Goal: Information Seeking & Learning: Learn about a topic

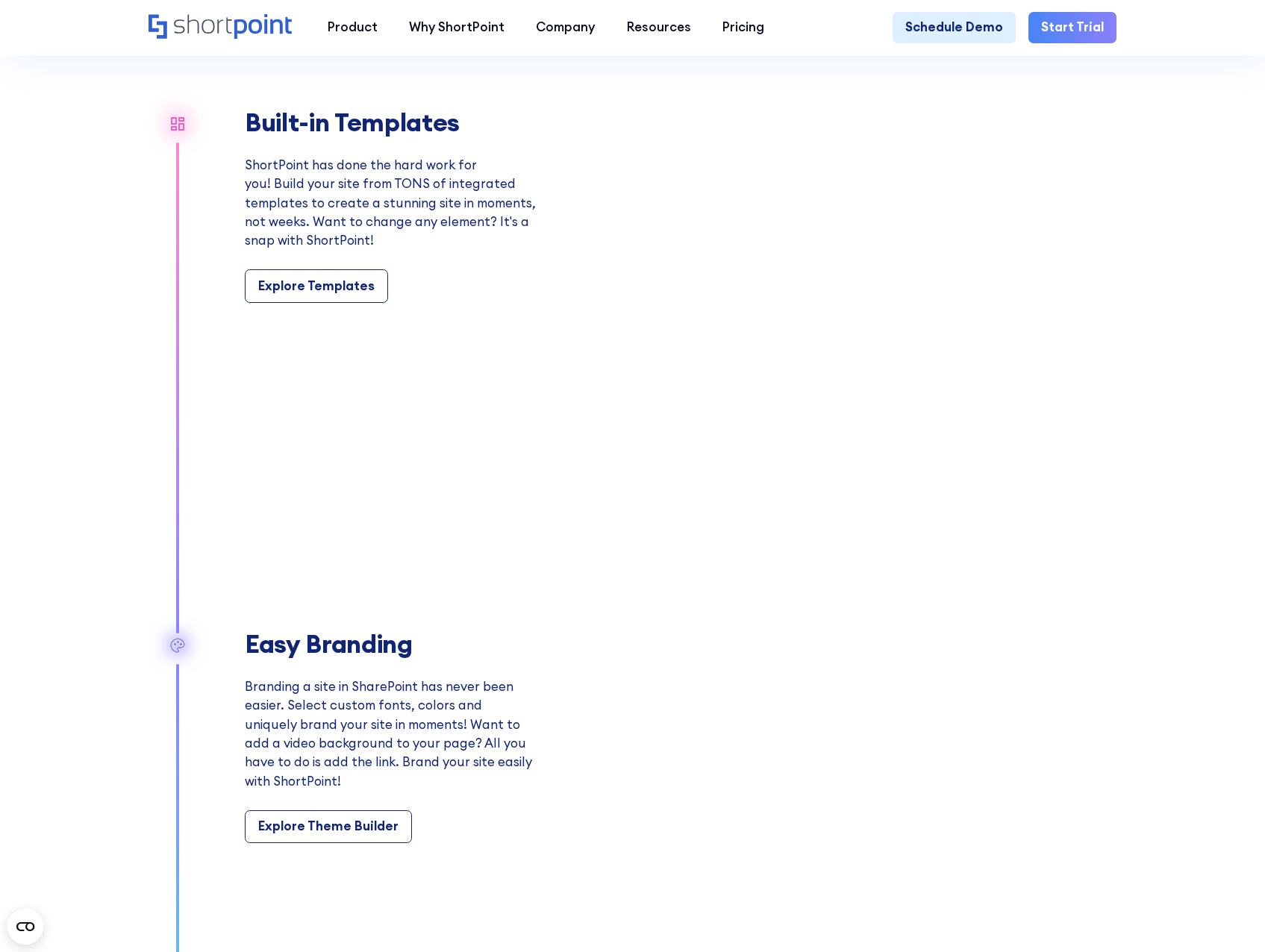
scroll to position [1417, 0]
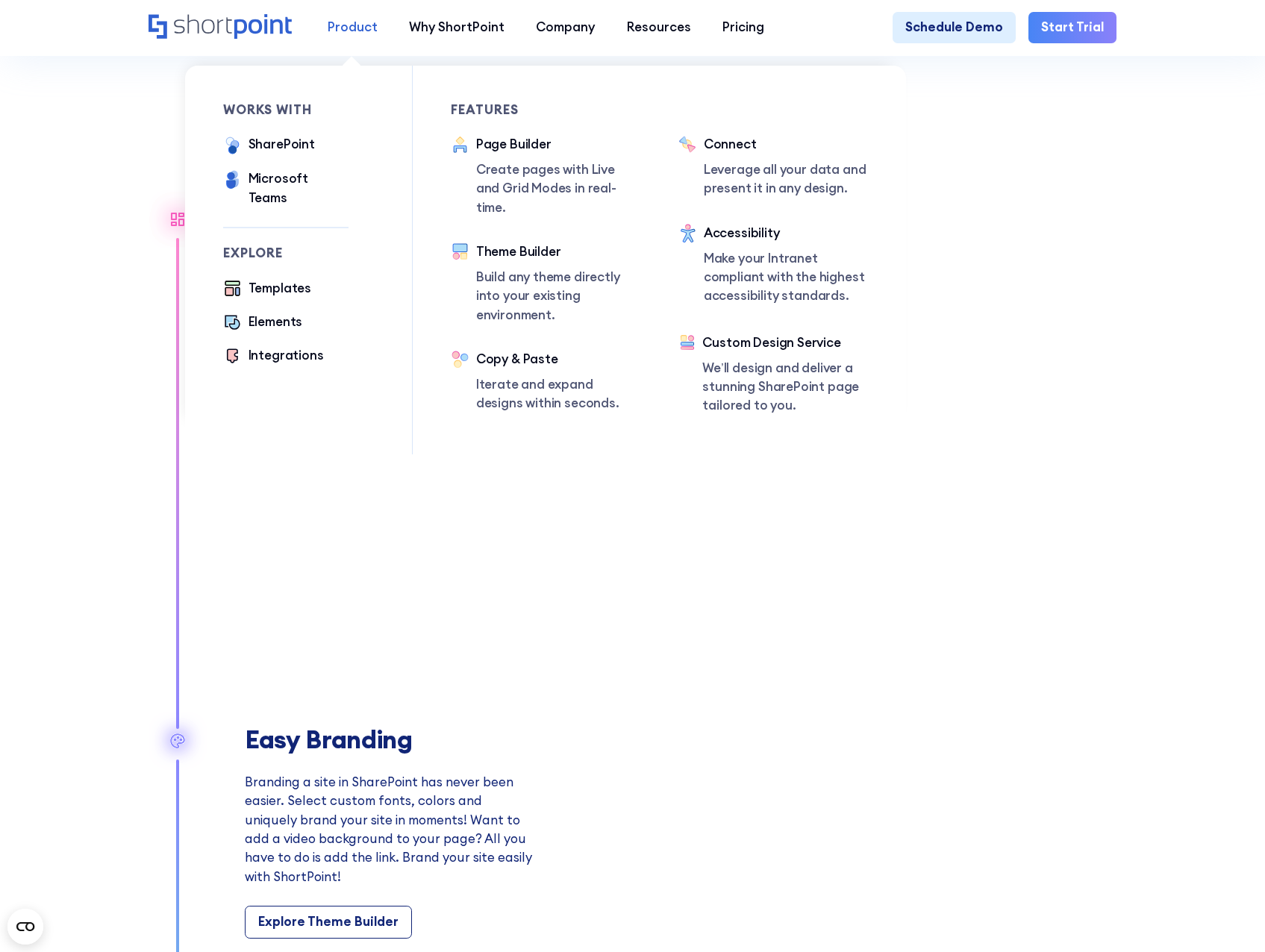
click at [351, 37] on div "Product" at bounding box center [352, 27] width 50 height 18
click at [262, 284] on div "Templates" at bounding box center [280, 288] width 63 height 18
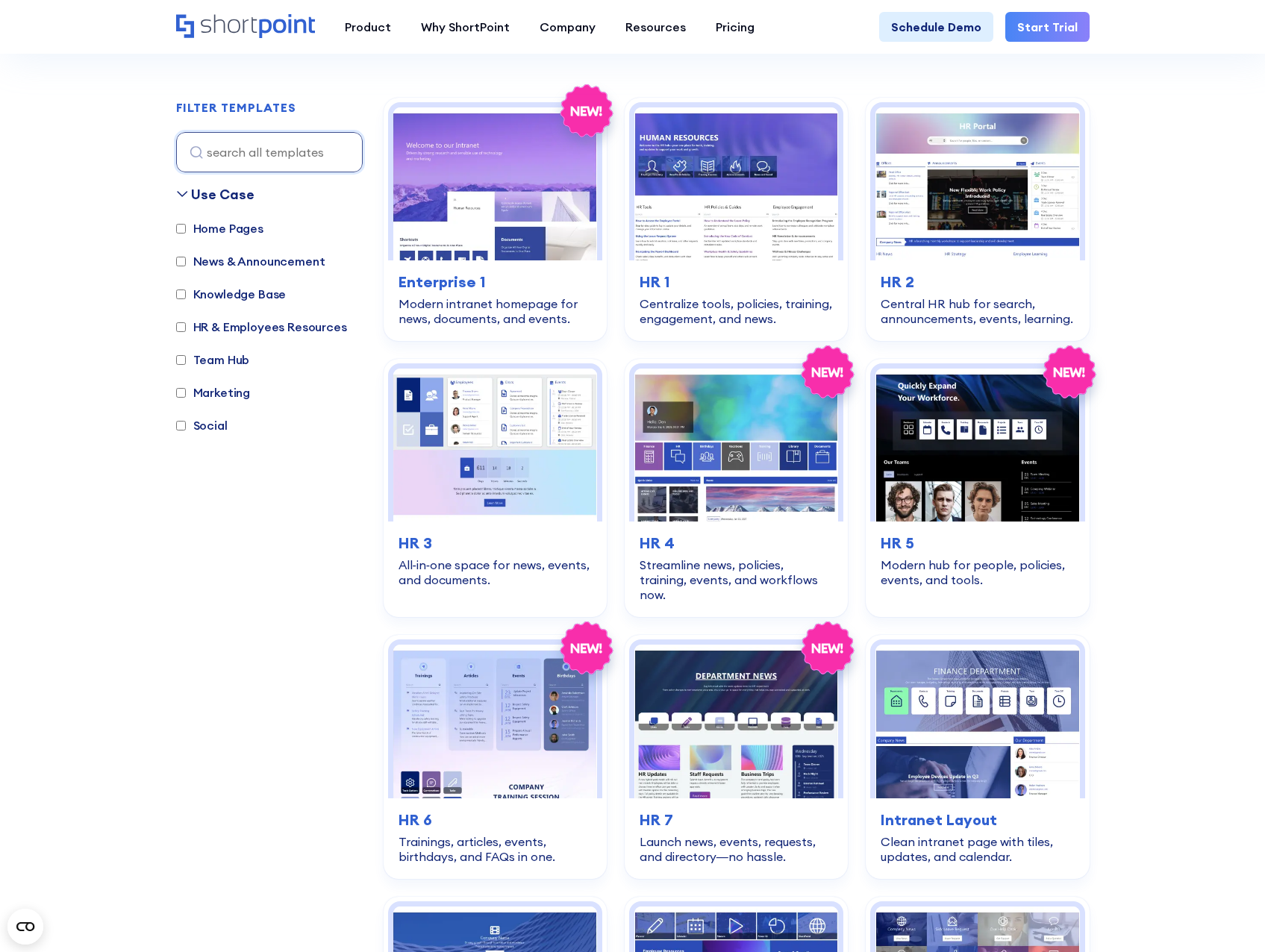
scroll to position [523, 0]
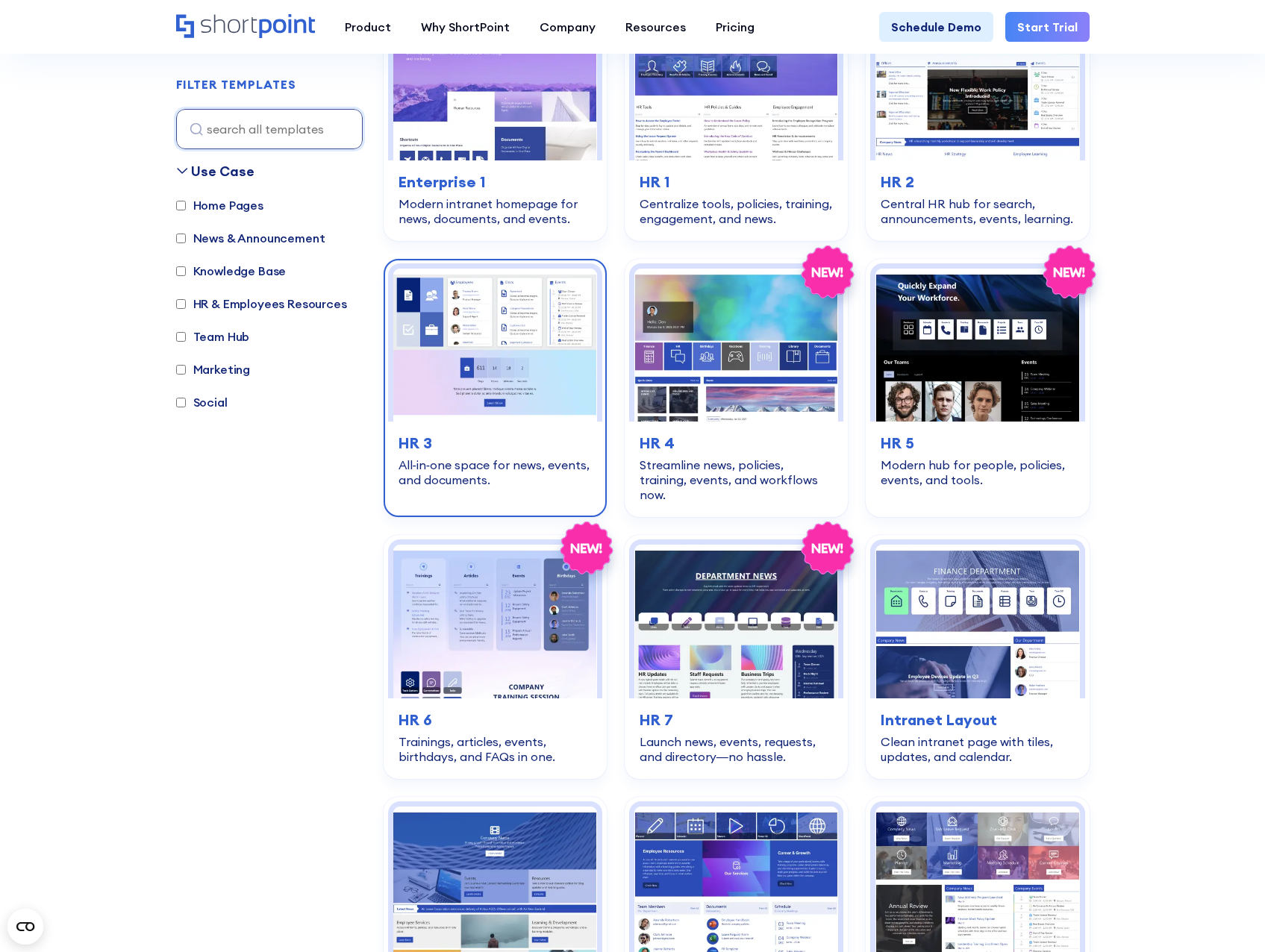
click at [510, 347] on img at bounding box center [495, 345] width 204 height 153
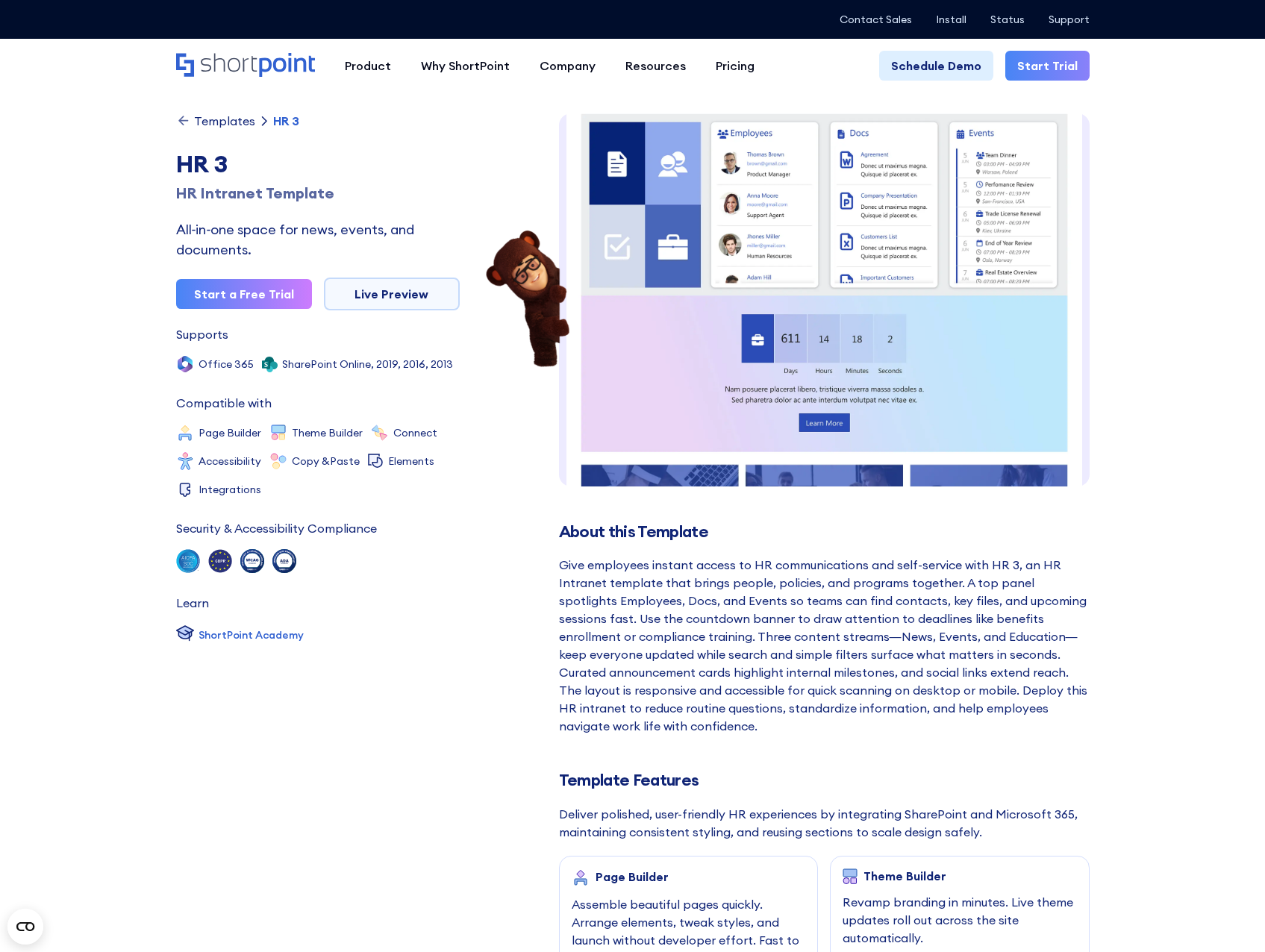
click at [827, 290] on img at bounding box center [824, 488] width 531 height 793
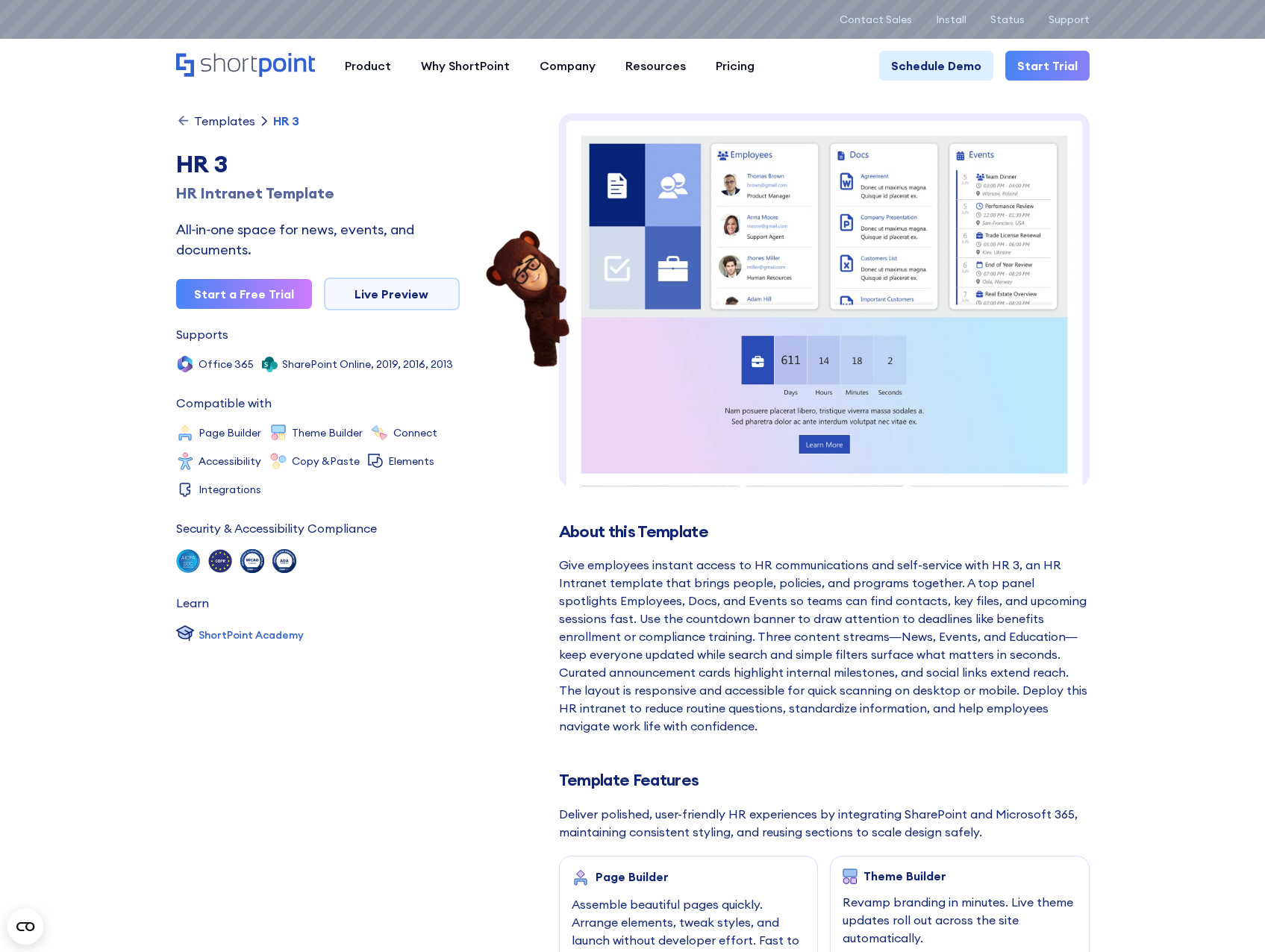
click at [264, 120] on icon at bounding box center [264, 121] width 12 height 12
click at [258, 123] on icon at bounding box center [264, 121] width 12 height 12
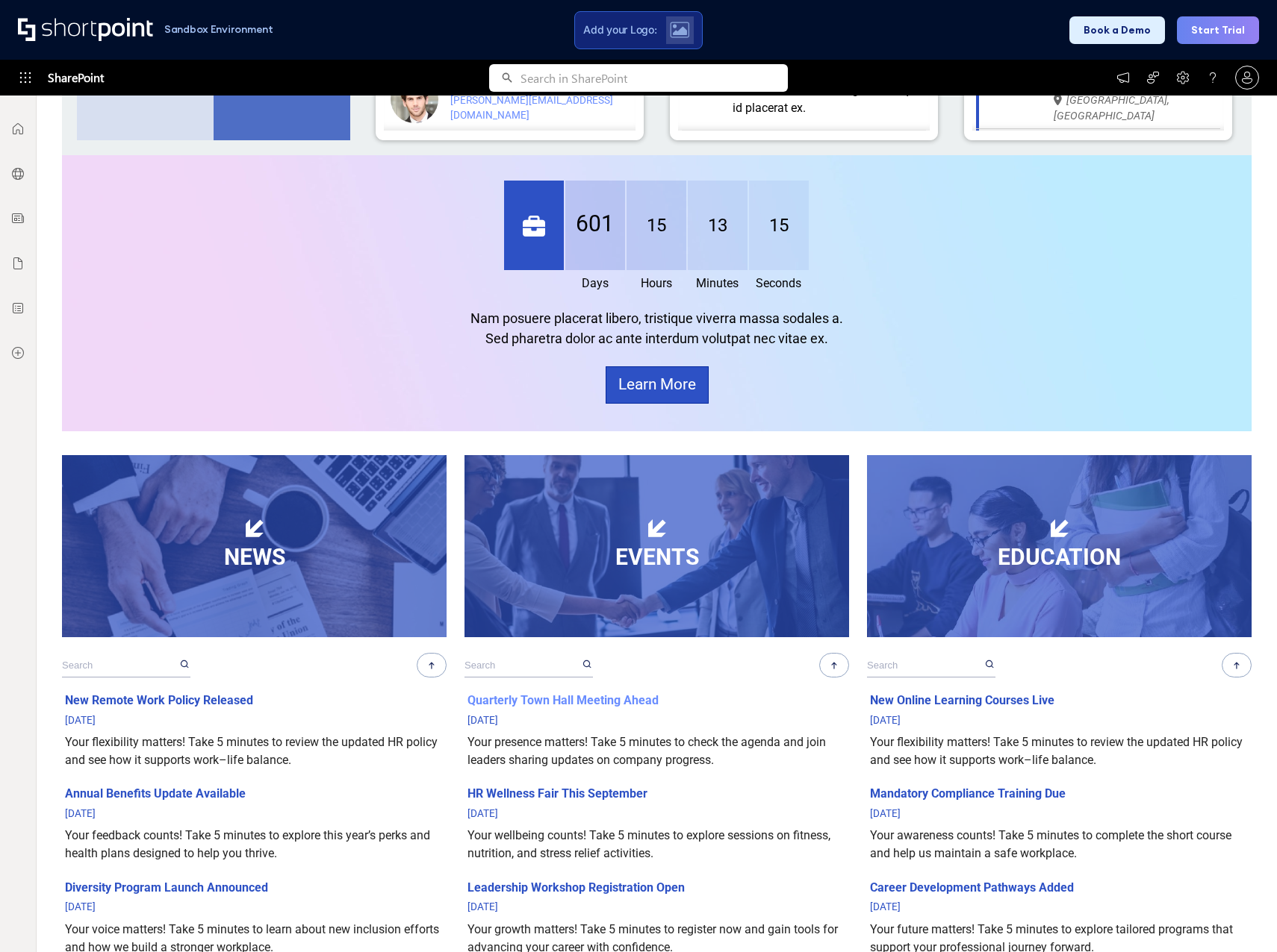
scroll to position [448, 0]
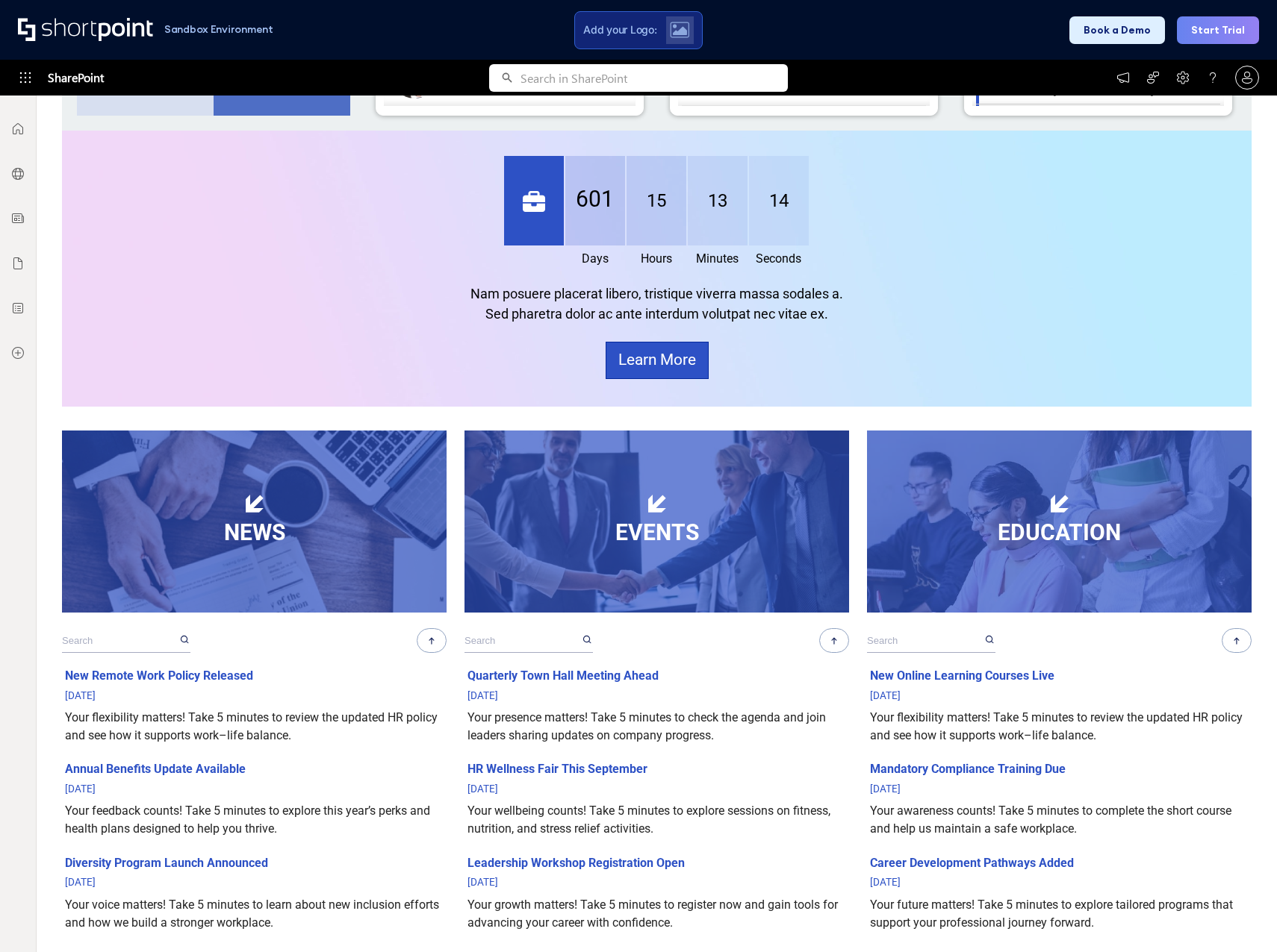
click at [642, 527] on strong "EVENTS" at bounding box center [656, 533] width 84 height 26
click at [286, 540] on div "NEWS" at bounding box center [254, 533] width 334 height 33
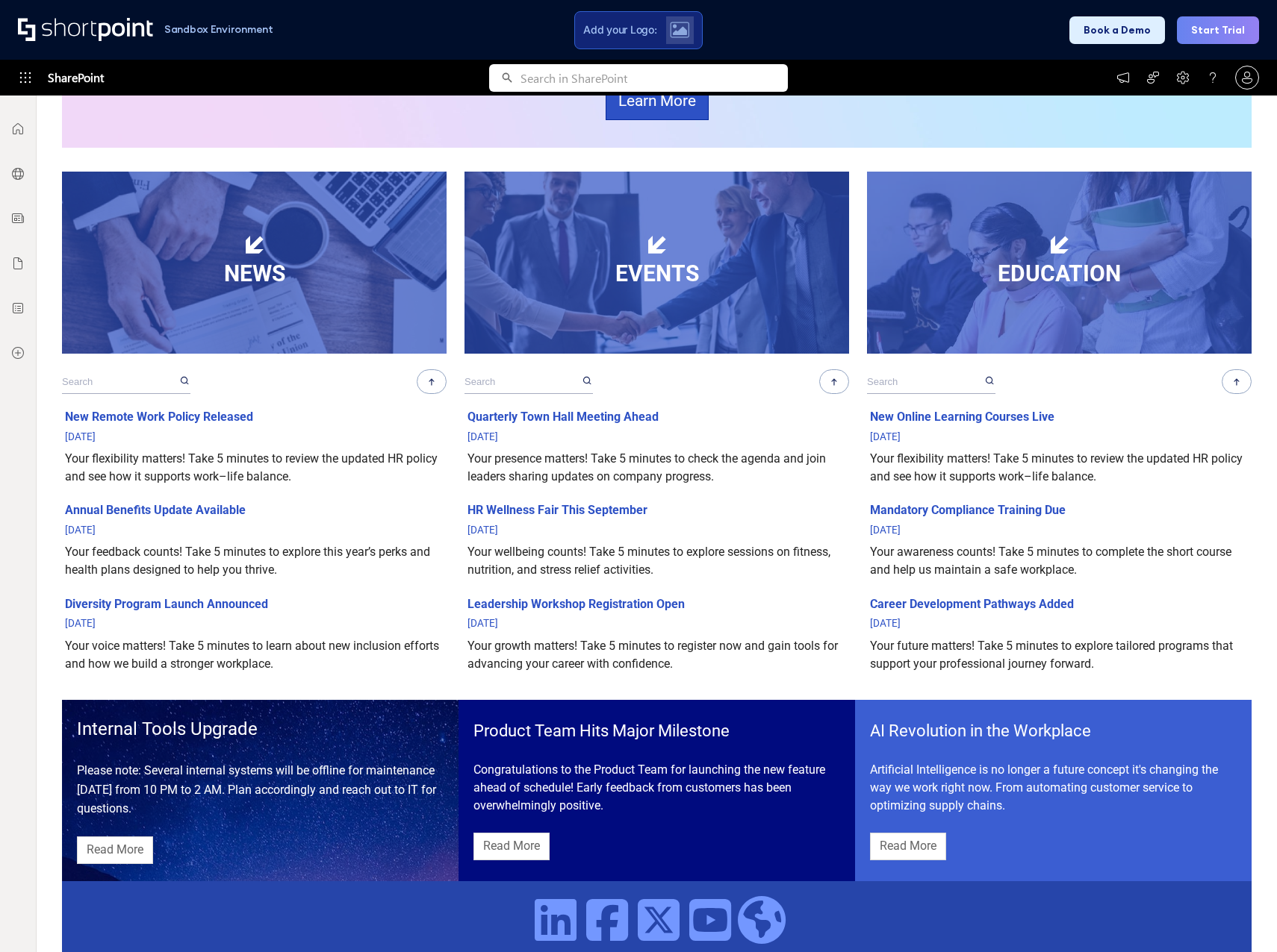
scroll to position [735, 0]
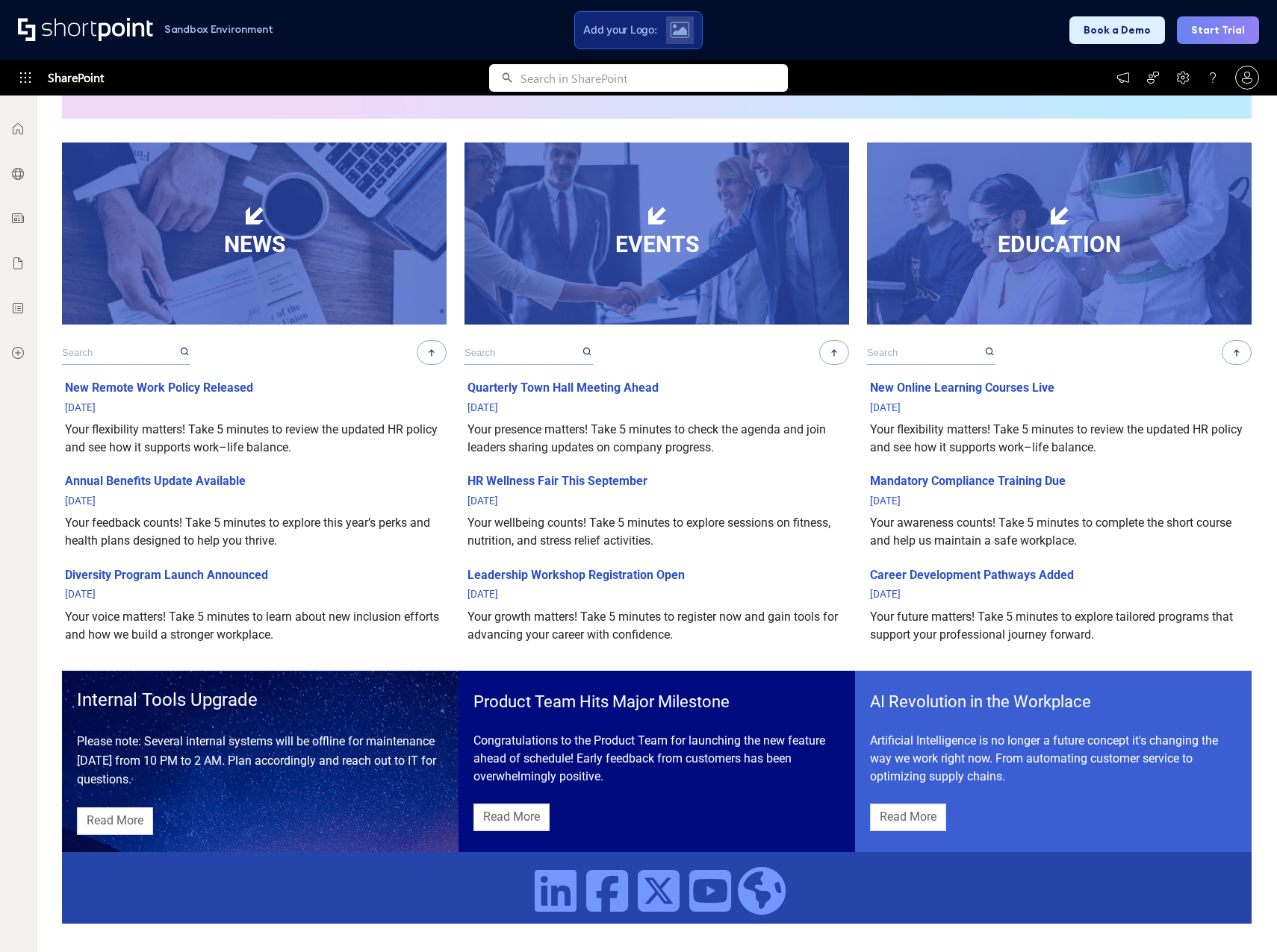
click at [661, 712] on div "Product Team Hits Major Milestone" at bounding box center [656, 701] width 367 height 25
click at [496, 822] on link "Read More" at bounding box center [511, 817] width 77 height 28
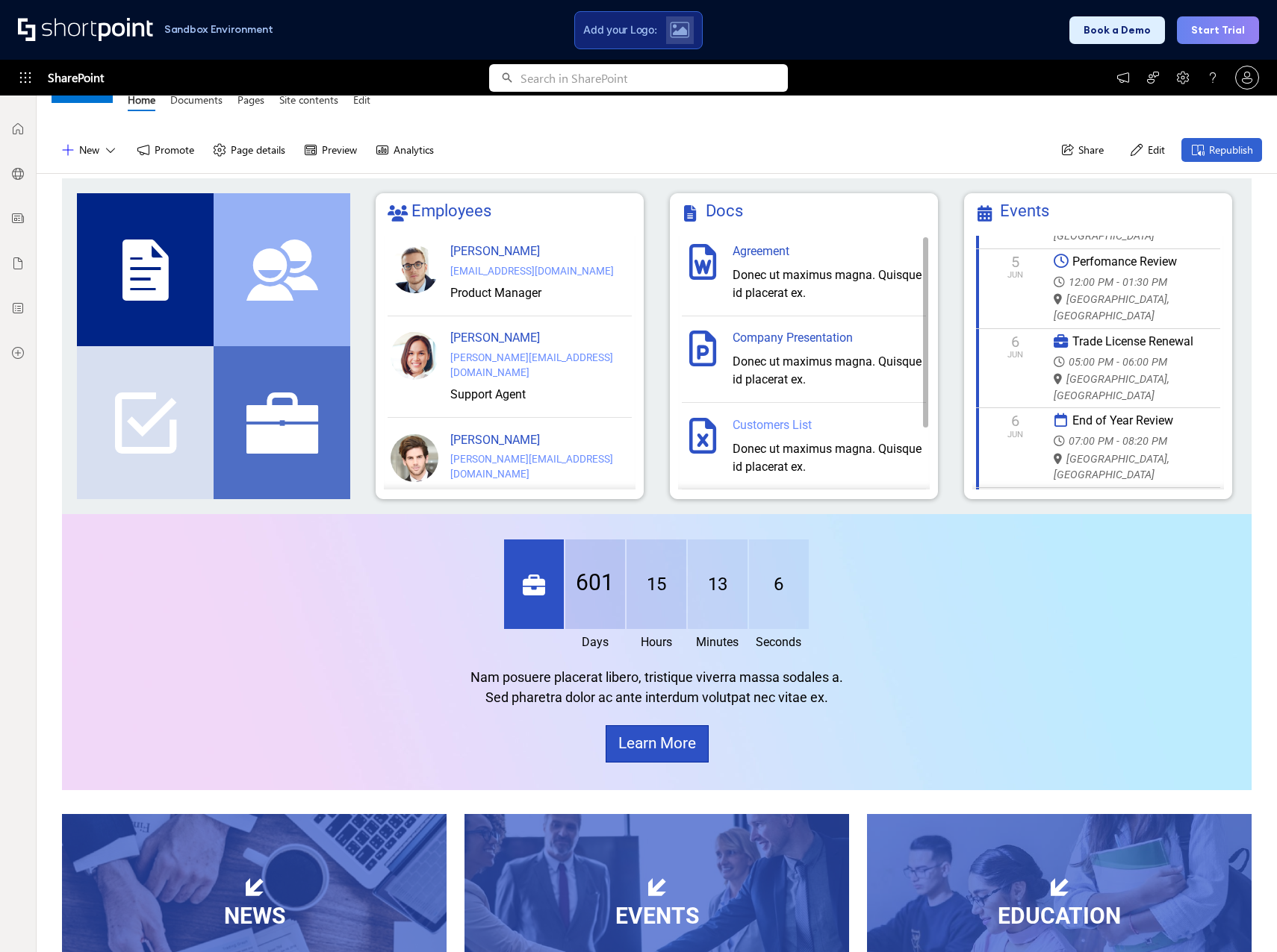
scroll to position [0, 0]
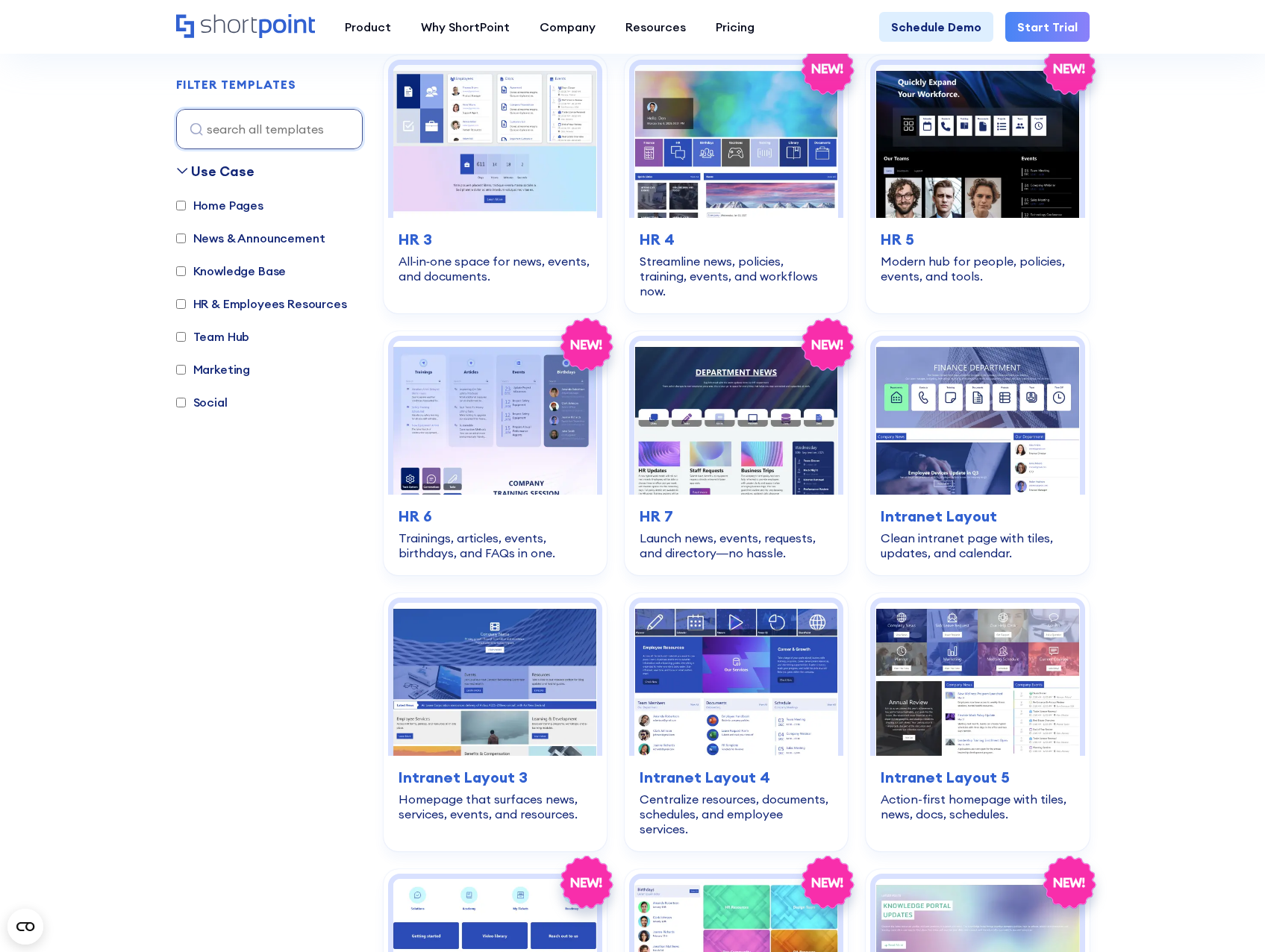
scroll to position [746, 0]
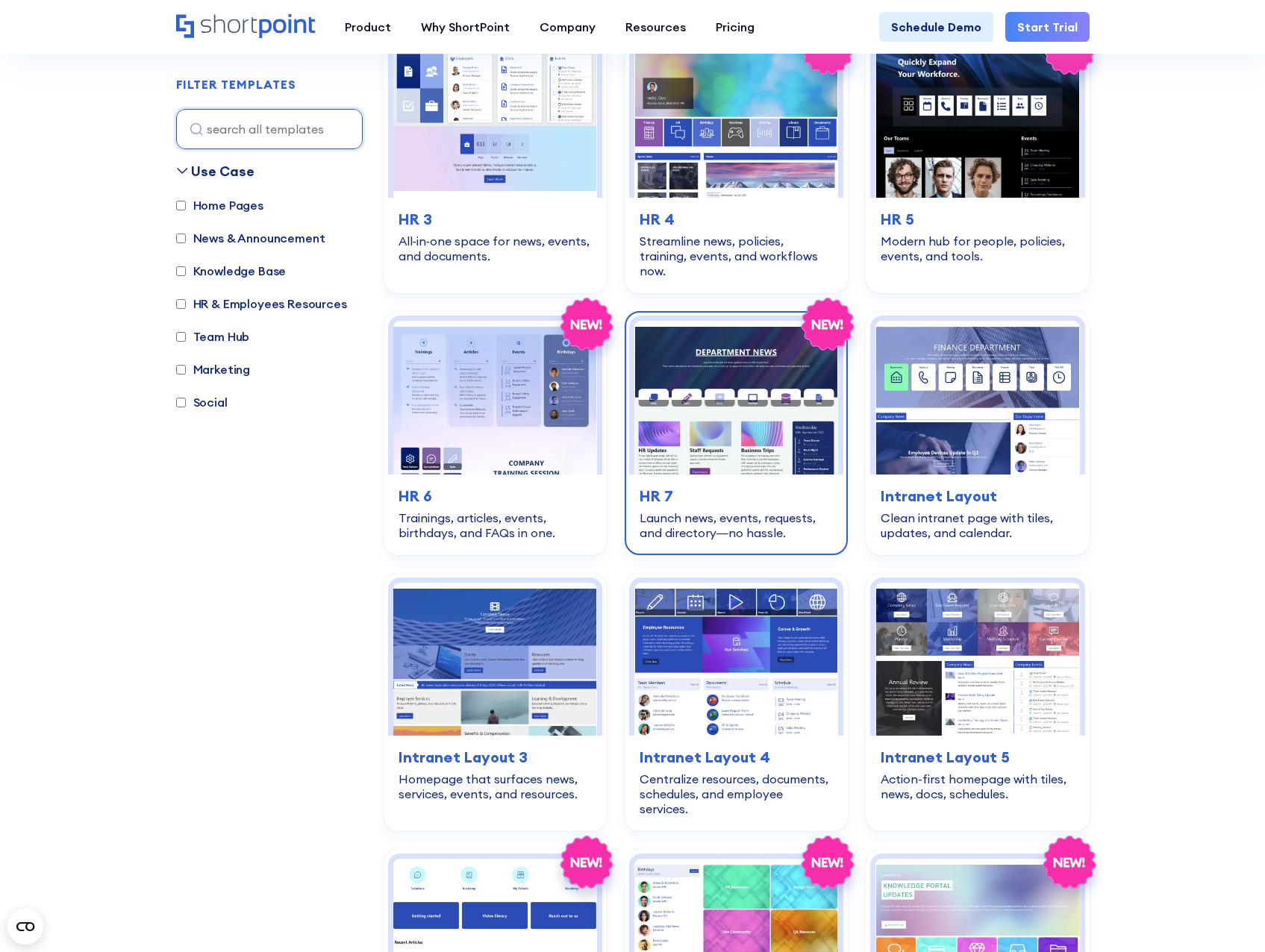
click at [698, 511] on div "Launch news, events, requests, and directory—no hassle." at bounding box center [737, 525] width 194 height 29
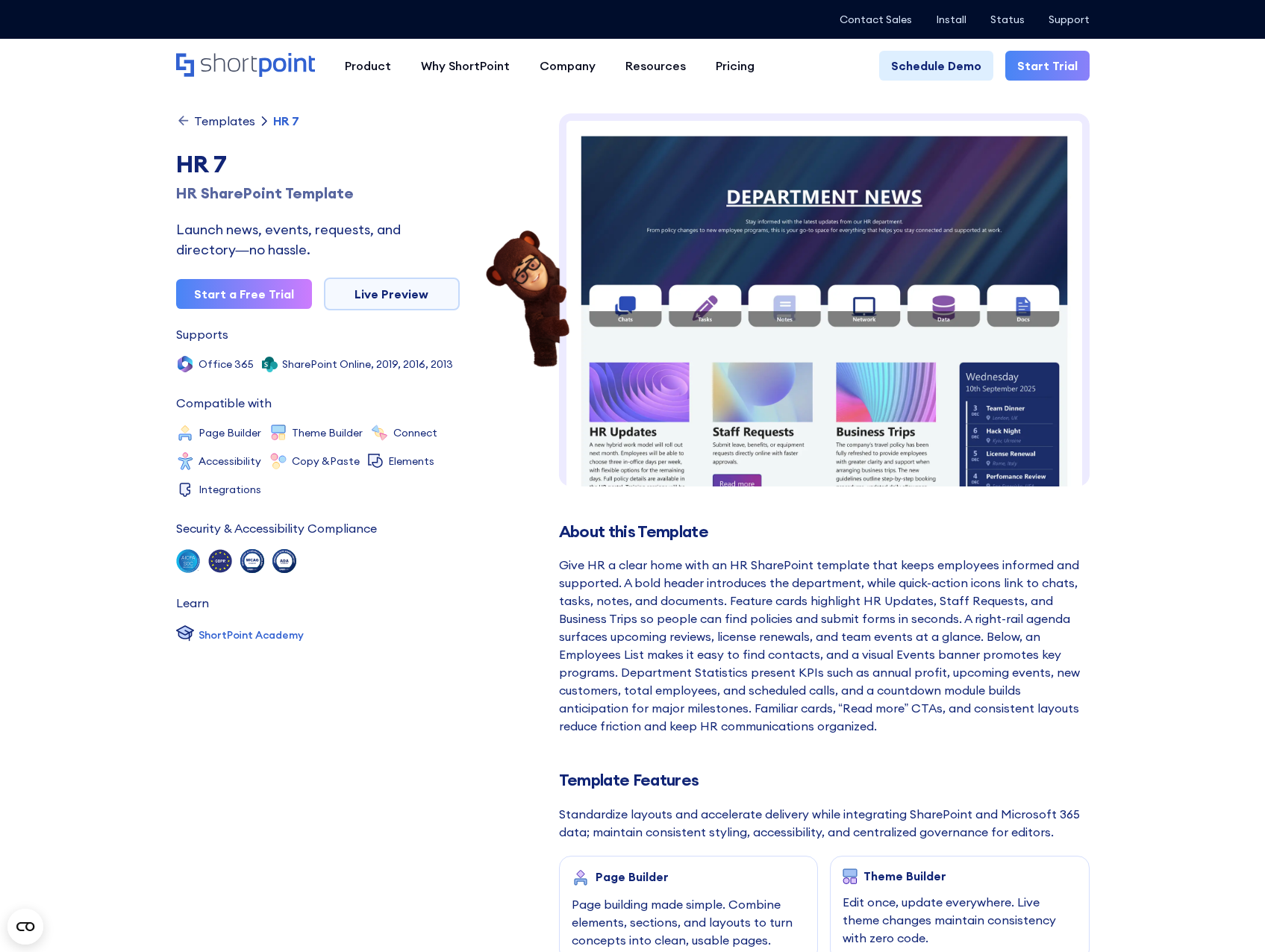
click at [835, 288] on img at bounding box center [824, 573] width 531 height 920
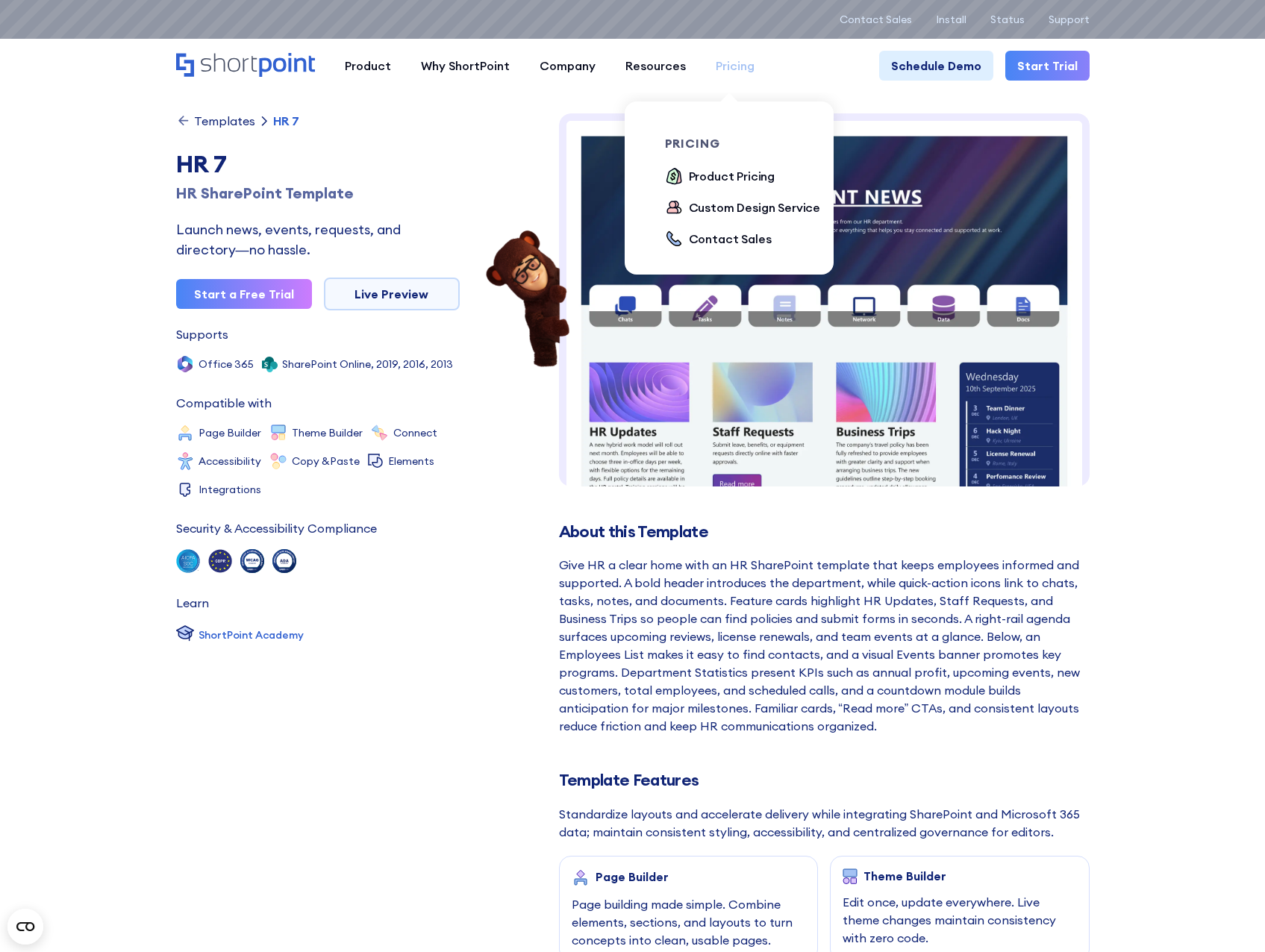
click at [736, 66] on div "Pricing" at bounding box center [736, 65] width 39 height 18
click at [751, 176] on div "Product Pricing" at bounding box center [732, 175] width 87 height 18
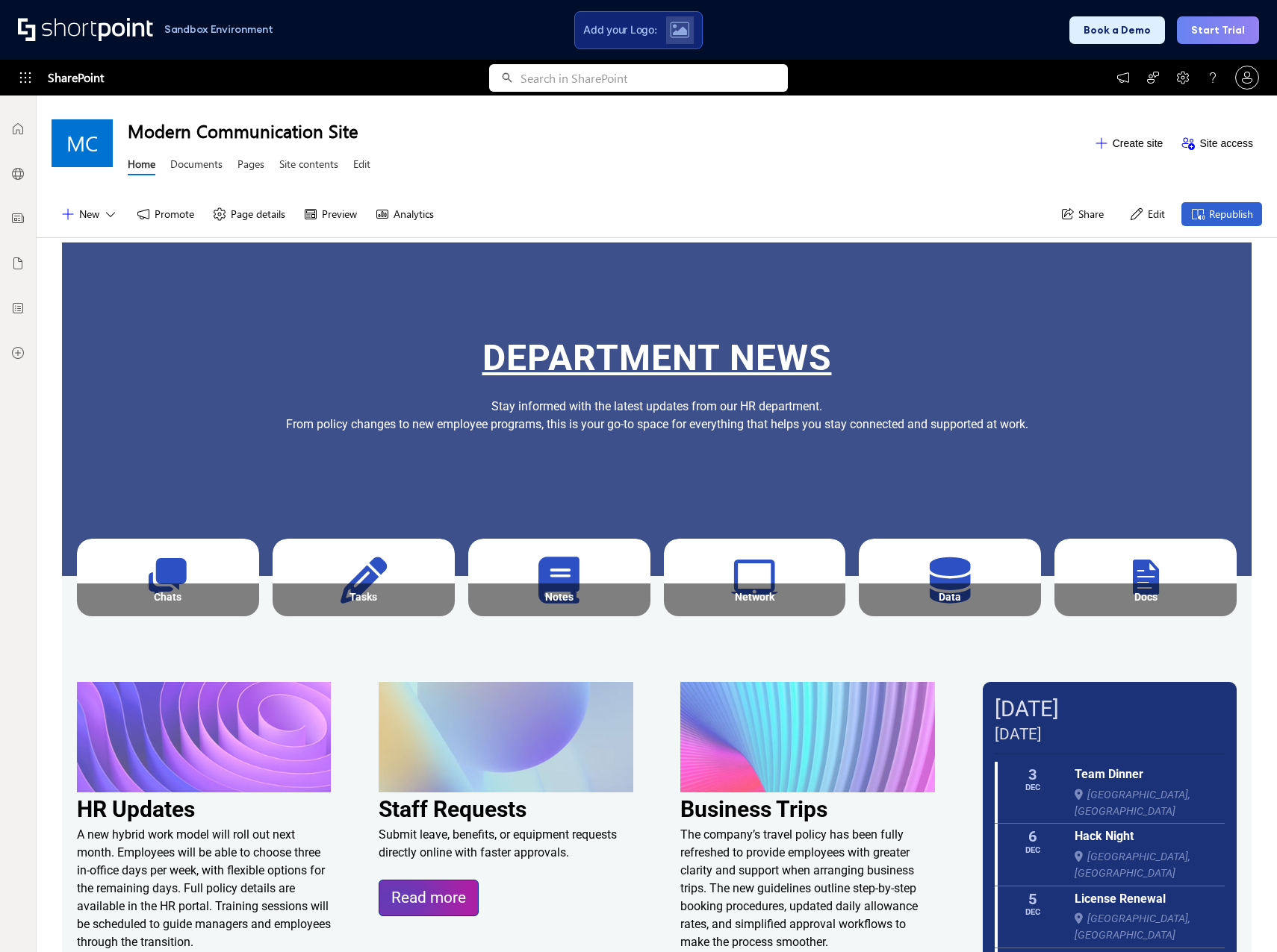
scroll to position [11, 11]
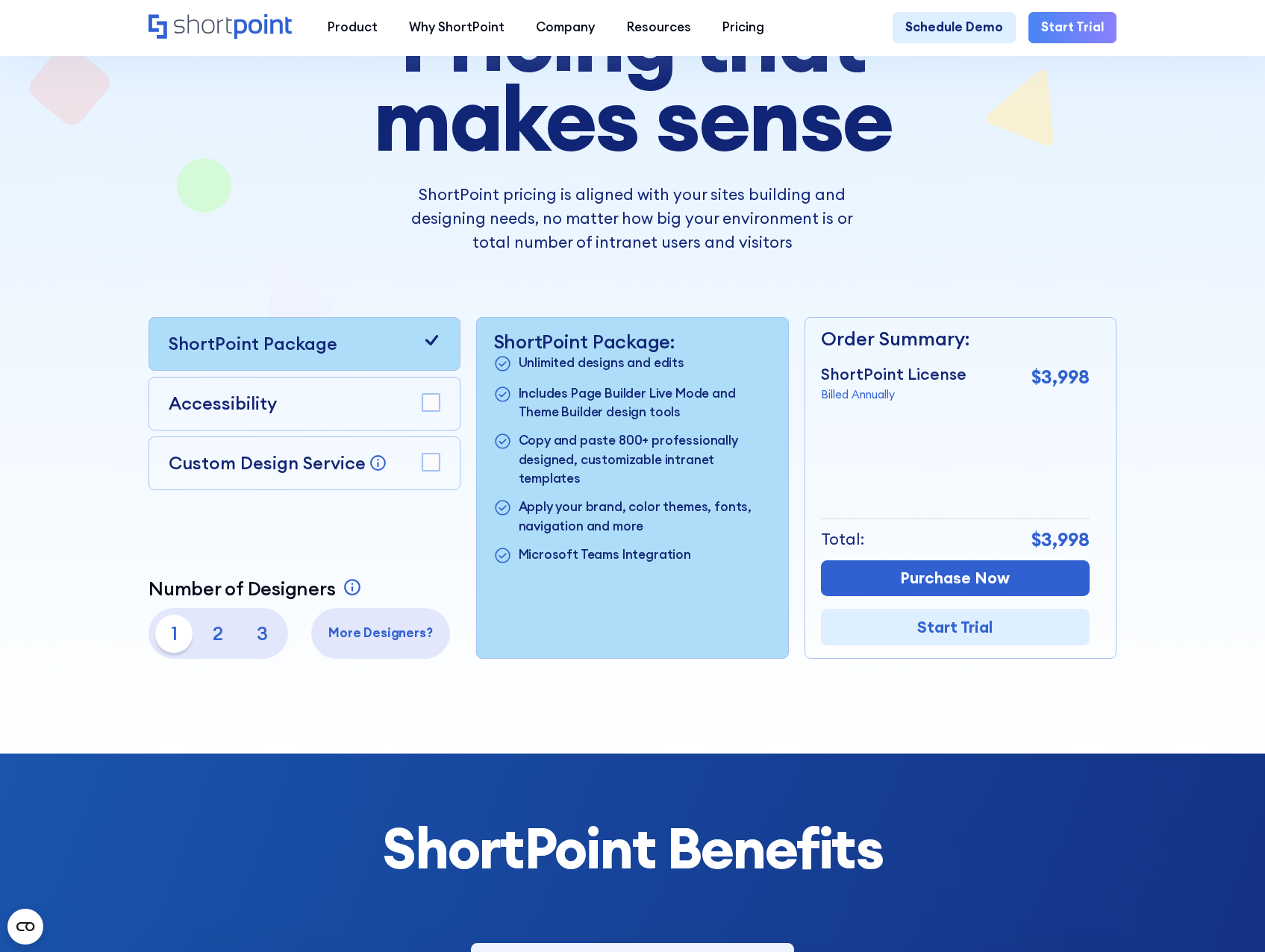
scroll to position [224, 0]
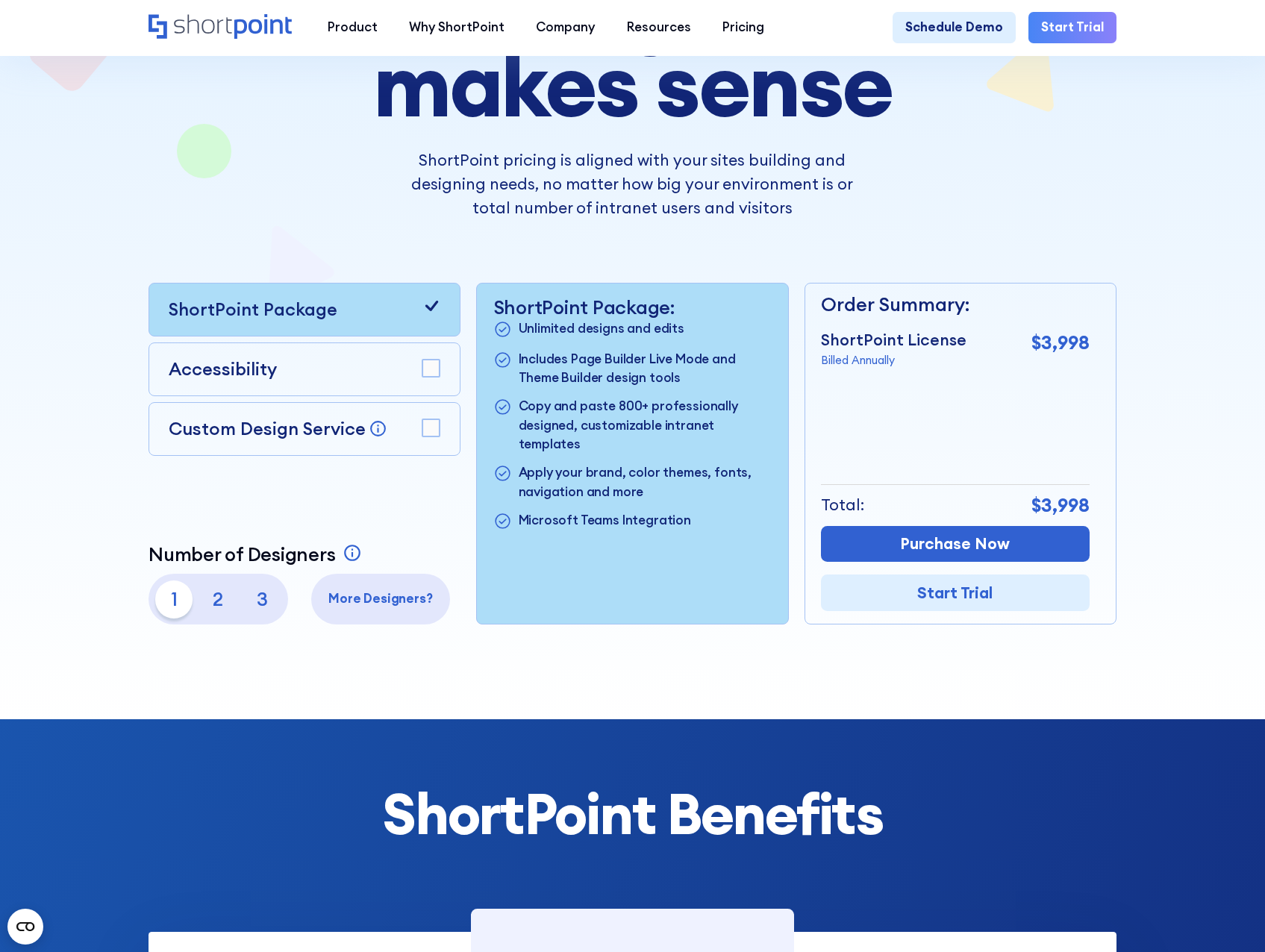
click at [1195, 421] on div at bounding box center [633, 263] width 1140 height 911
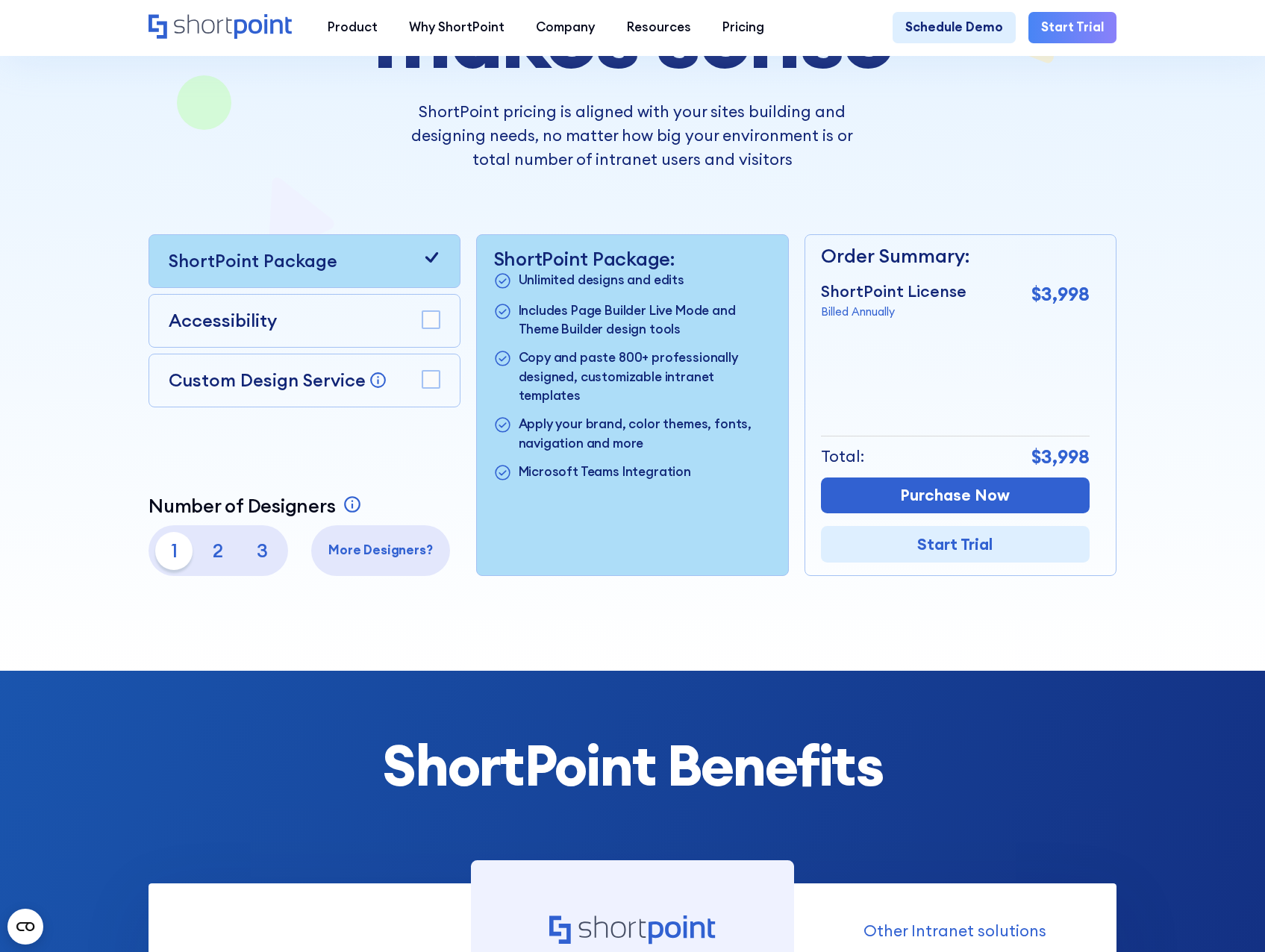
scroll to position [299, 0]
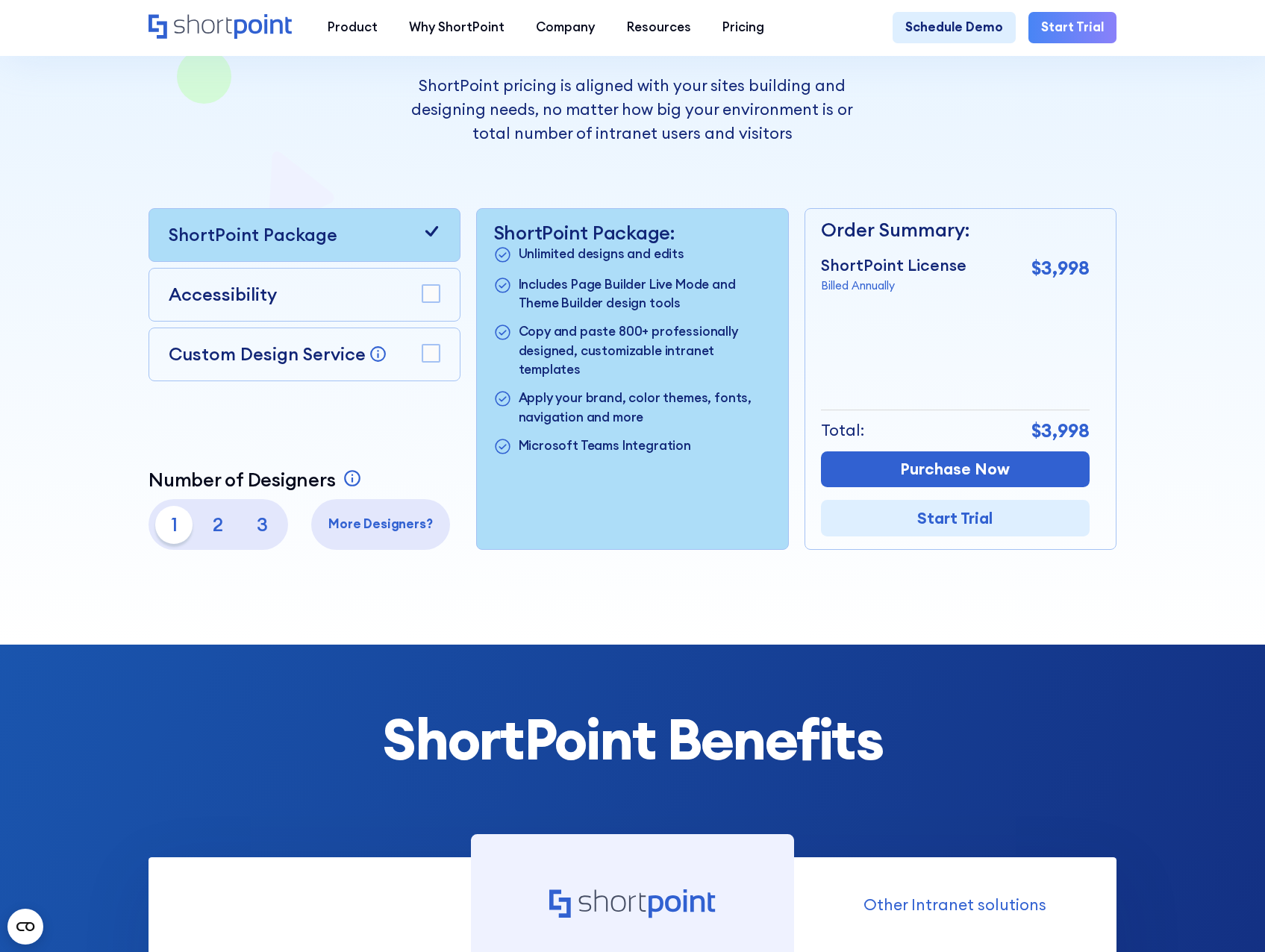
click at [199, 544] on p "2" at bounding box center [218, 524] width 38 height 38
click at [174, 538] on p "1" at bounding box center [173, 524] width 38 height 38
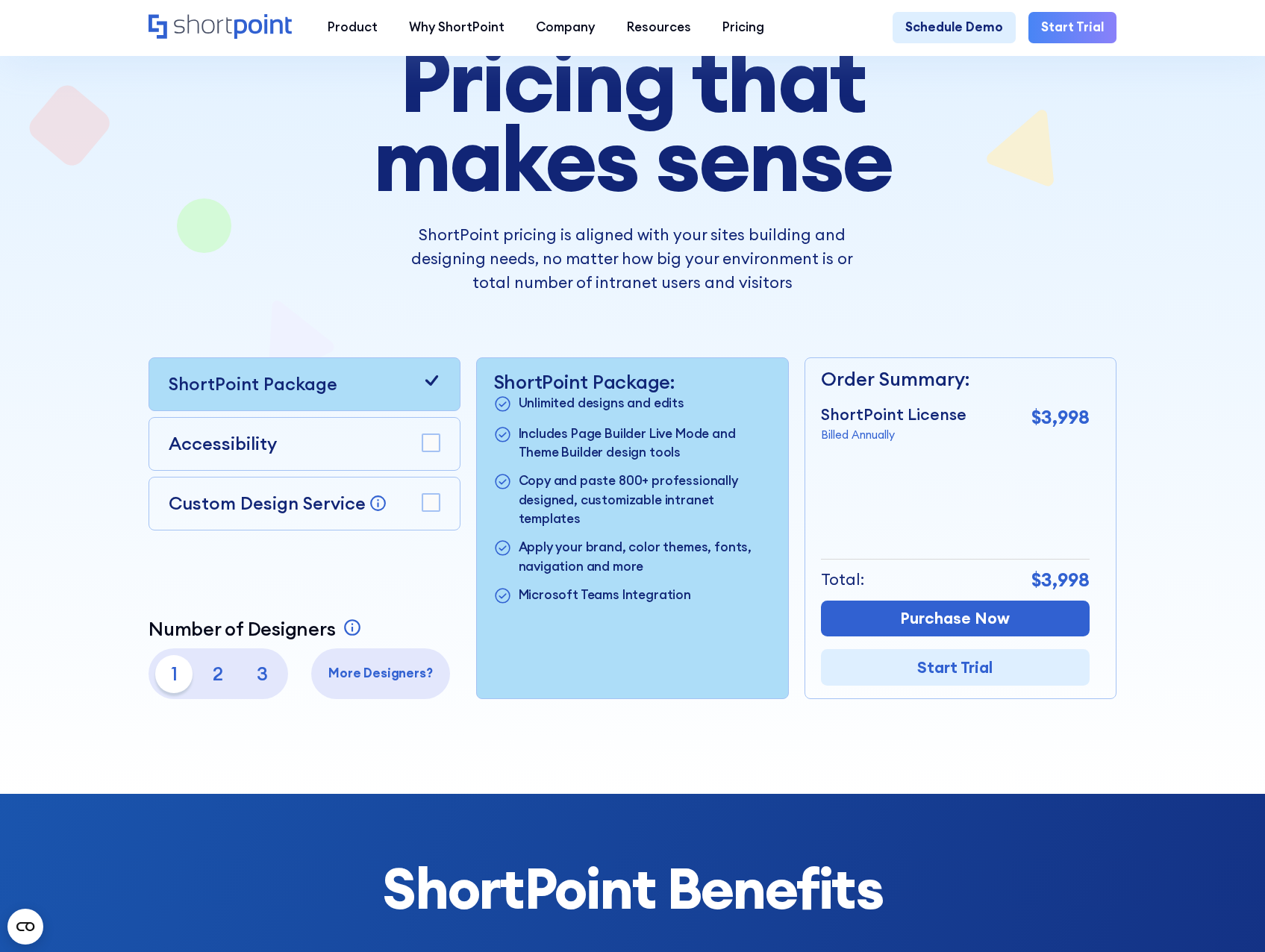
scroll to position [0, 0]
